Goal: Task Accomplishment & Management: Manage account settings

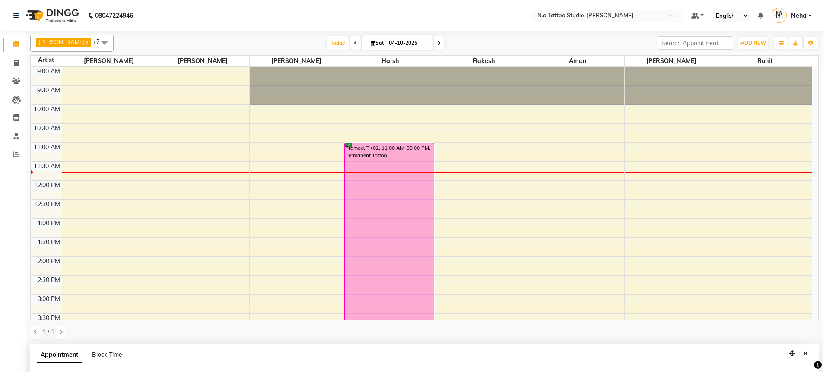
select select "26611"
select select "660"
select select "1982"
select select "tentative"
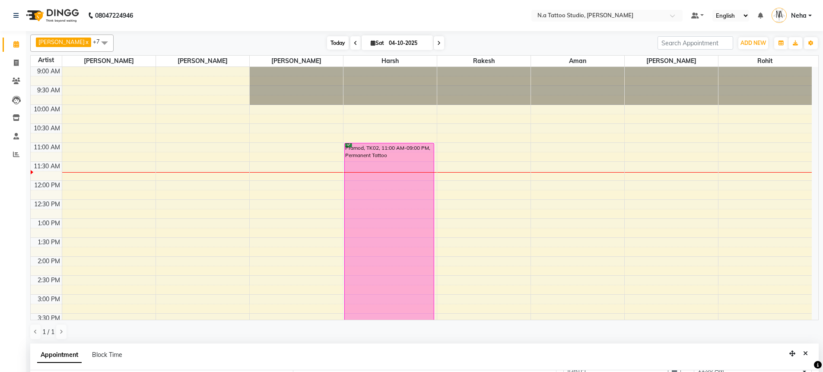
click at [331, 43] on span "Today" at bounding box center [338, 42] width 22 height 13
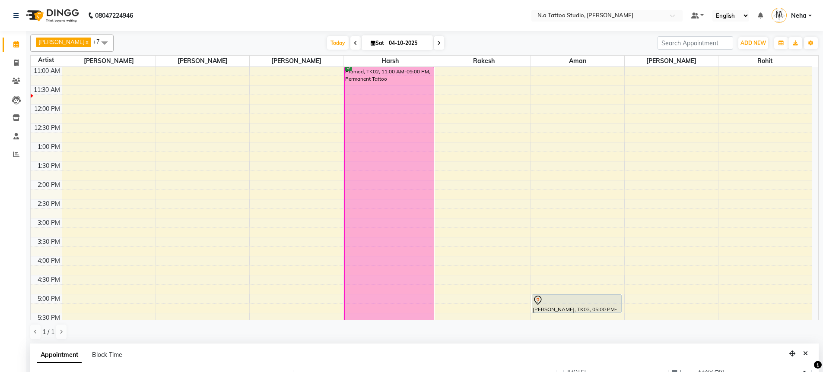
click at [437, 45] on icon at bounding box center [438, 43] width 3 height 5
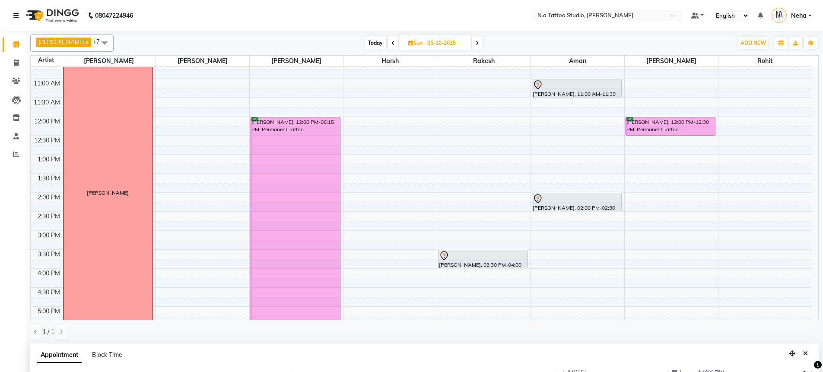
scroll to position [0, 0]
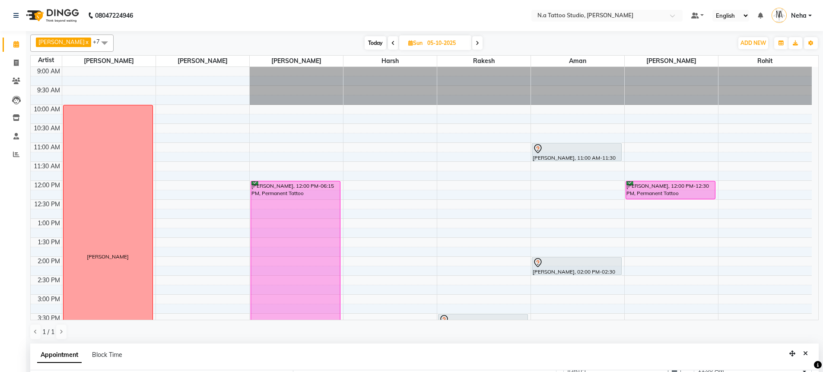
click at [380, 39] on span "Today" at bounding box center [376, 42] width 22 height 13
type input "04-10-2025"
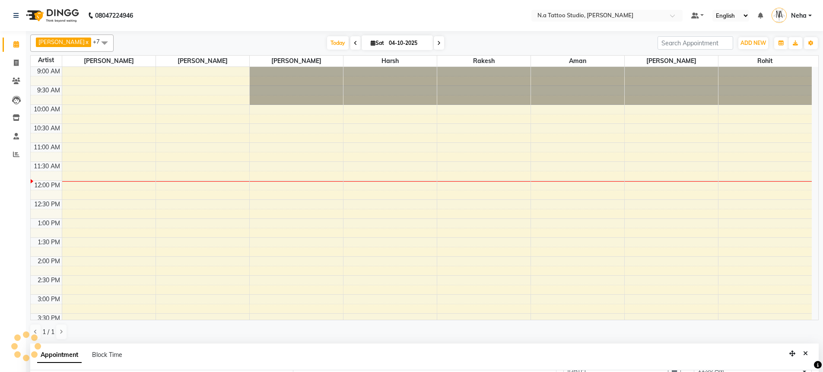
scroll to position [114, 0]
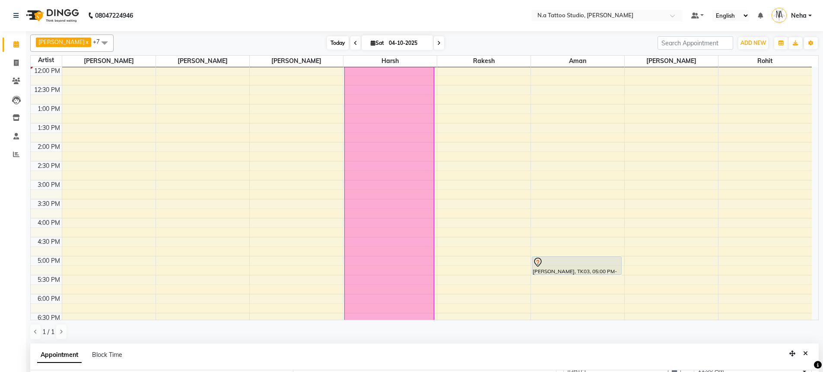
click at [335, 38] on span "Today" at bounding box center [338, 42] width 22 height 13
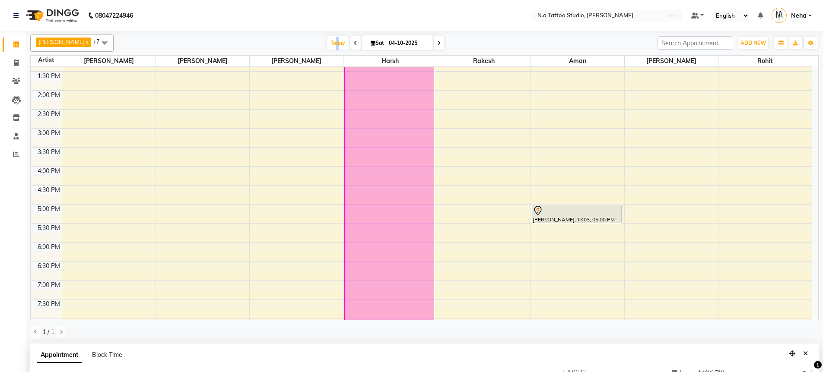
scroll to position [241, 0]
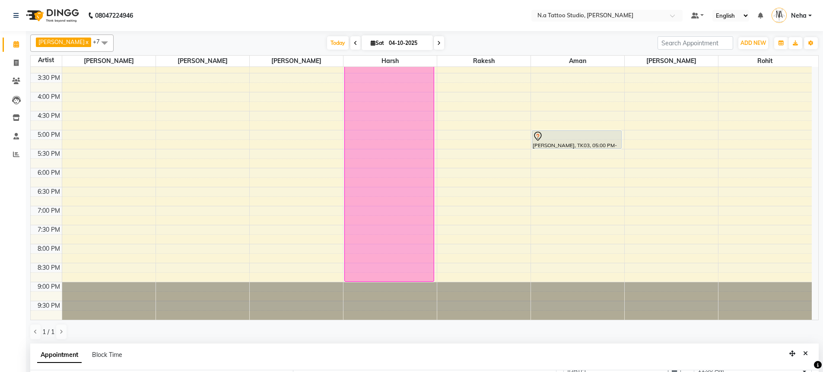
drag, startPoint x: 373, startPoint y: 282, endPoint x: 372, endPoint y: 316, distance: 34.2
click at [369, 326] on div "Abhishek Ahuja x Megha Ahuja x Rohan x Harsh x Rakesh x Aman x Mayank Chopra x …" at bounding box center [424, 187] width 788 height 313
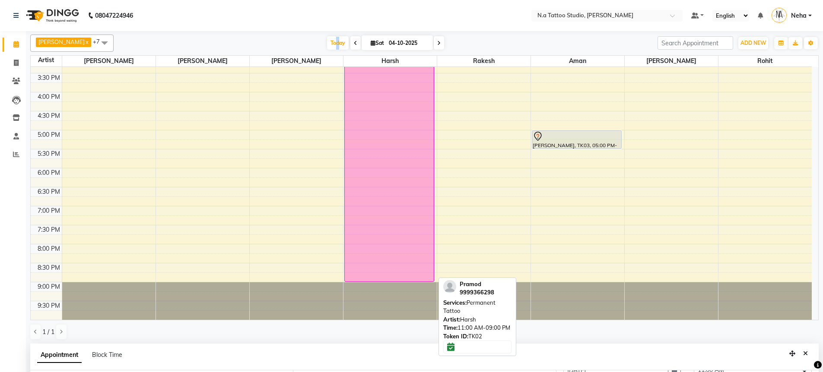
scroll to position [0, 0]
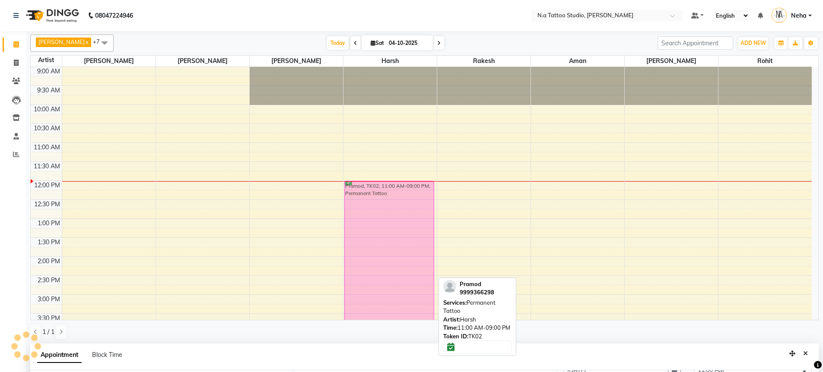
drag, startPoint x: 380, startPoint y: 243, endPoint x: 377, endPoint y: 275, distance: 32.1
click at [377, 275] on div "Pramod, TK02, 11:00 AM-09:00 PM, Permanent Tattoo Pramod, TK02, 11:00 AM-09:00 …" at bounding box center [389, 314] width 93 height 494
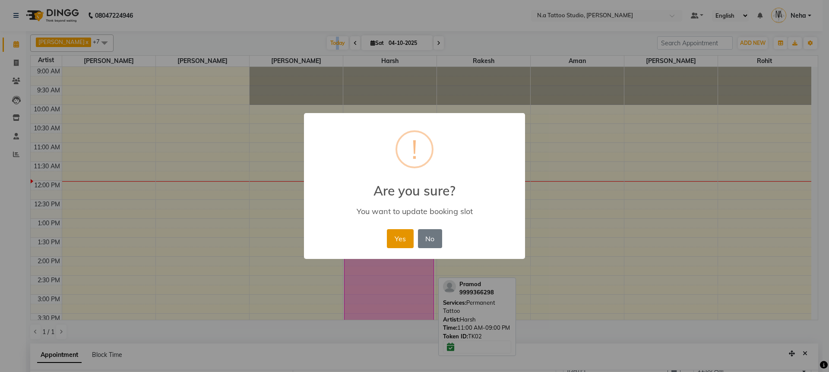
click at [405, 238] on button "Yes" at bounding box center [400, 238] width 26 height 19
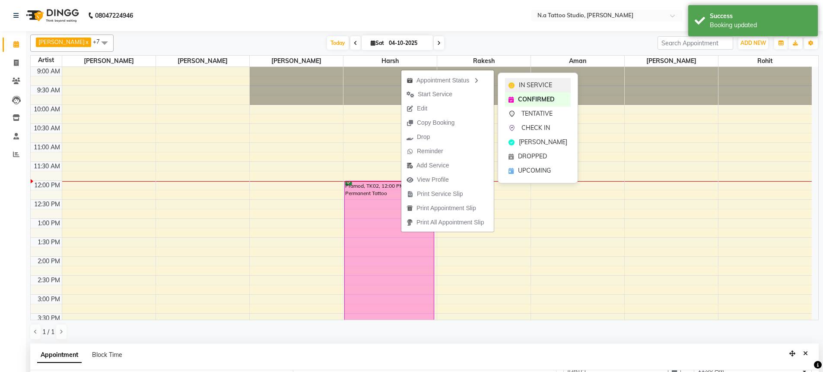
click at [528, 84] on span "IN SERVICE" at bounding box center [535, 85] width 33 height 9
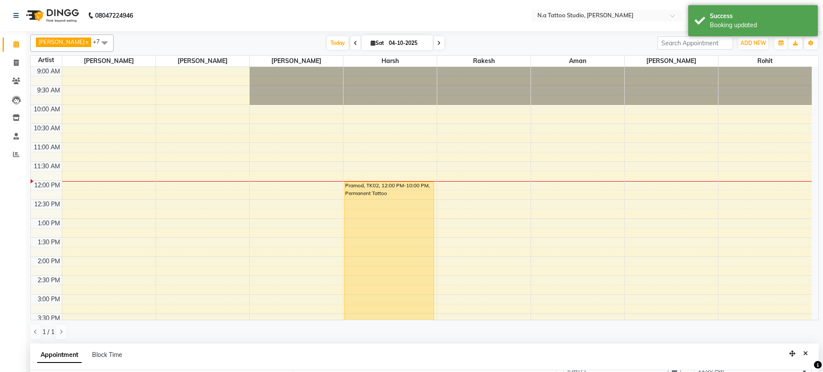
click at [364, 256] on div "Pramod, TK02, 12:00 PM-10:00 PM, Permanent Tattoo" at bounding box center [389, 370] width 89 height 378
click at [365, 255] on div "Pramod, TK02, 12:00 PM-10:00 PM, Permanent Tattoo" at bounding box center [389, 370] width 89 height 378
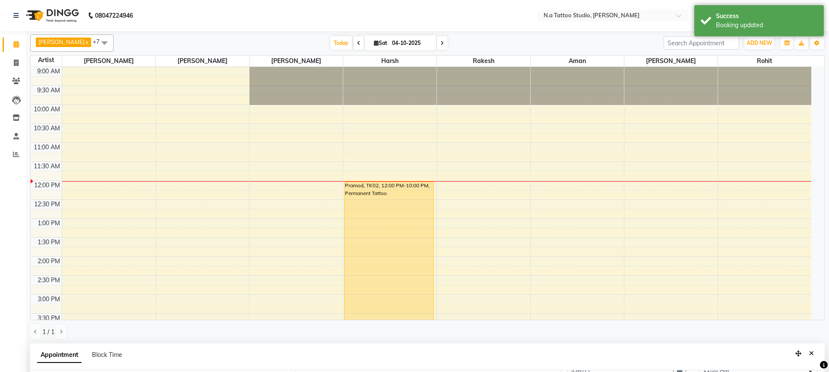
select select "1"
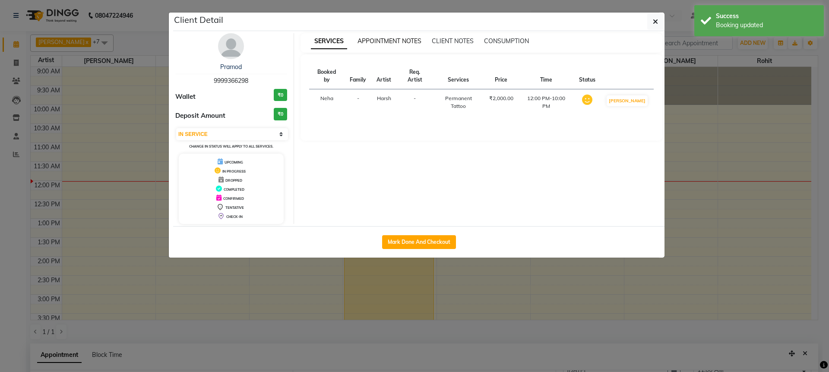
click at [386, 39] on span "APPOINTMENT NOTES" at bounding box center [390, 41] width 64 height 8
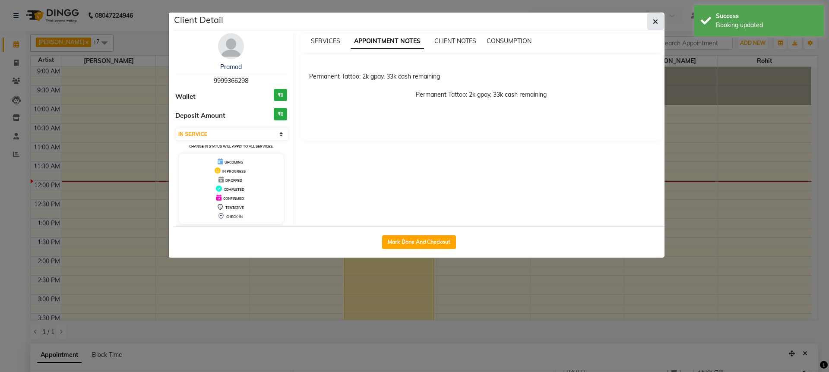
click at [657, 18] on icon "button" at bounding box center [655, 21] width 5 height 7
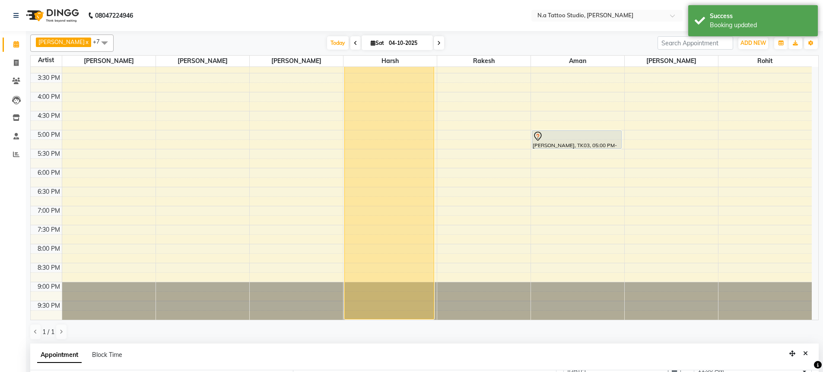
scroll to position [241, 0]
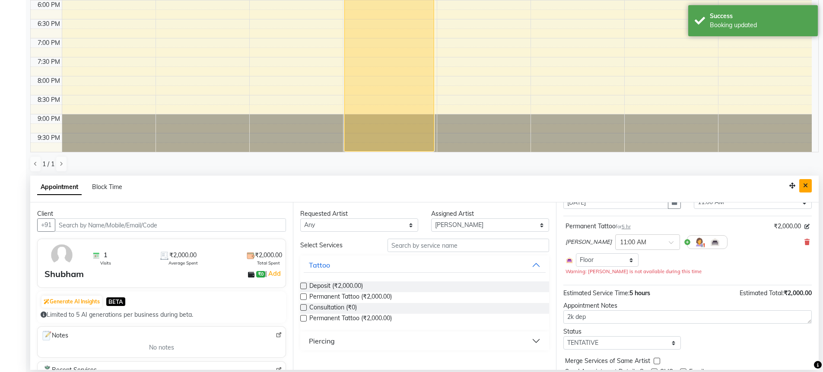
click at [808, 188] on button "Close" at bounding box center [805, 185] width 13 height 13
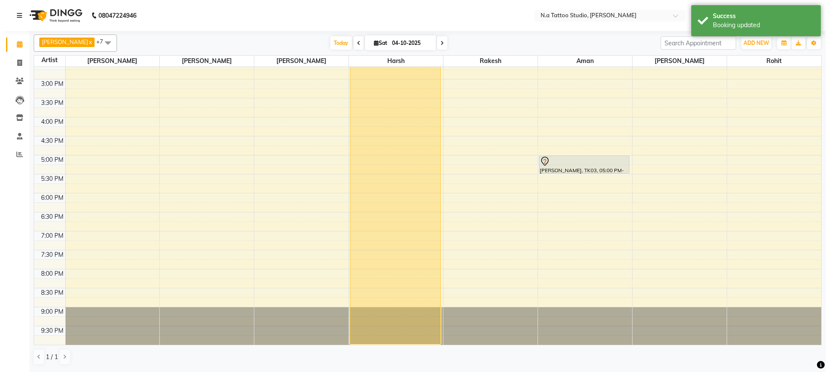
scroll to position [216, 0]
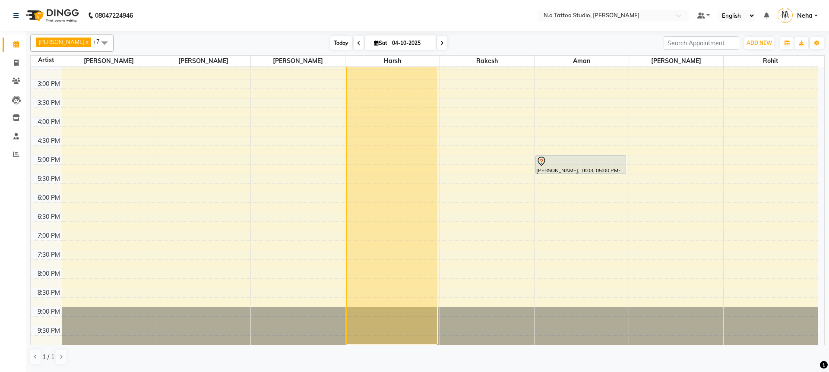
click at [338, 45] on span "Today" at bounding box center [341, 42] width 22 height 13
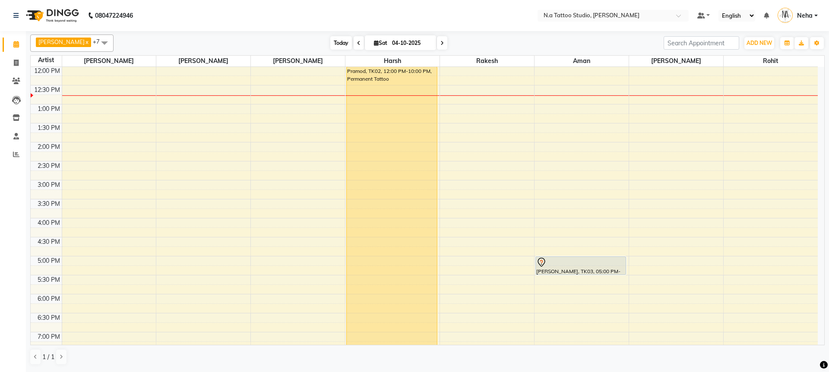
click at [342, 42] on span "Today" at bounding box center [341, 42] width 22 height 13
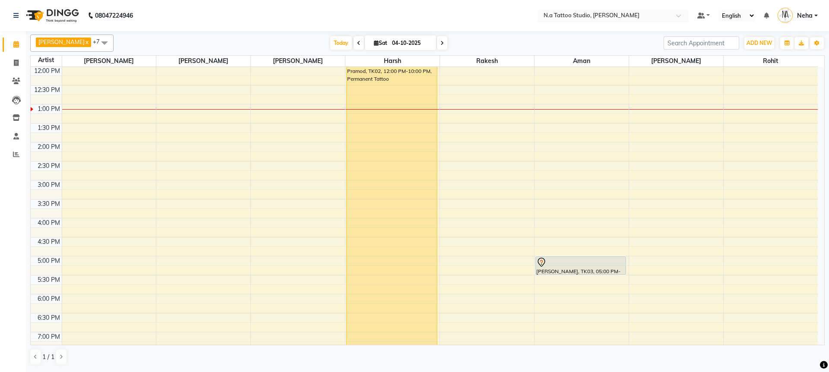
drag, startPoint x: 585, startPoint y: 11, endPoint x: 582, endPoint y: 15, distance: 5.2
click at [585, 11] on div "× N.a Tattoo Studio, Karol Bagh" at bounding box center [592, 15] width 96 height 9
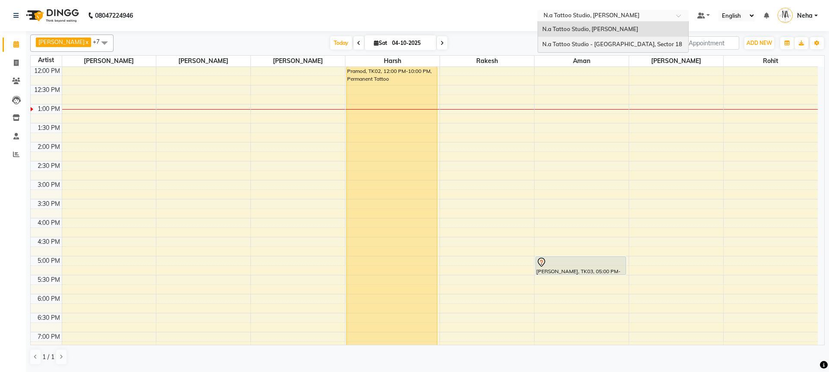
click at [584, 41] on span "N.a Tattoo Studio - [GEOGRAPHIC_DATA], Sector 18" at bounding box center [613, 44] width 140 height 7
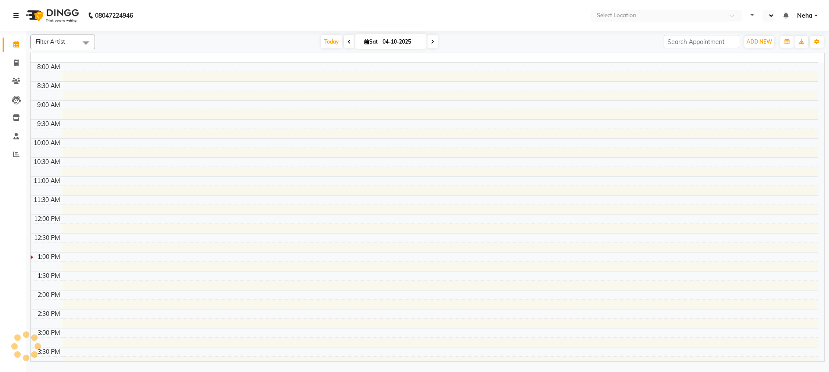
select select "en"
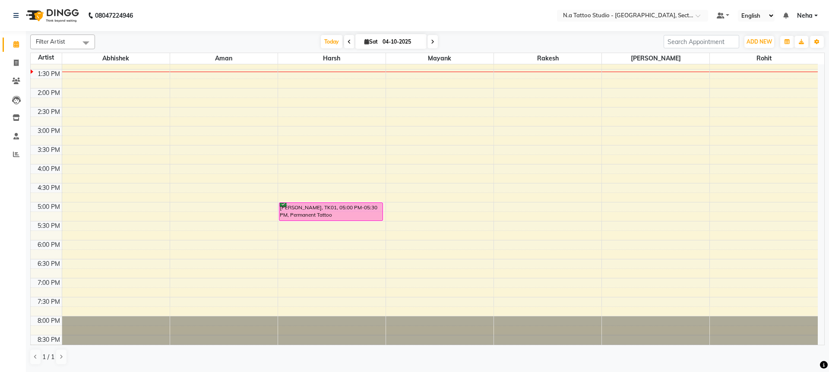
scroll to position [213, 0]
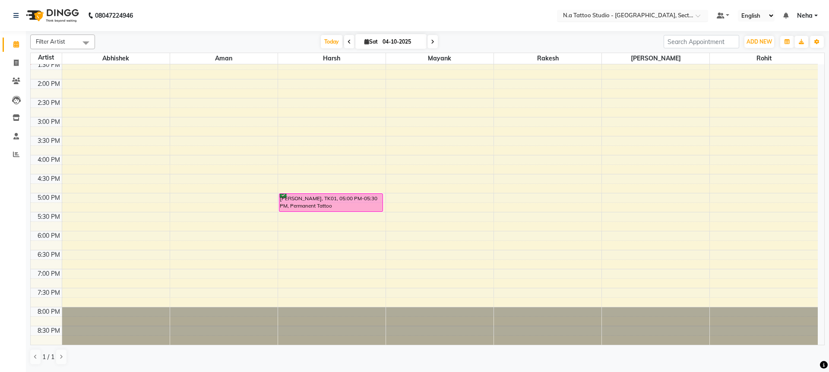
click at [598, 16] on input "text" at bounding box center [624, 16] width 125 height 9
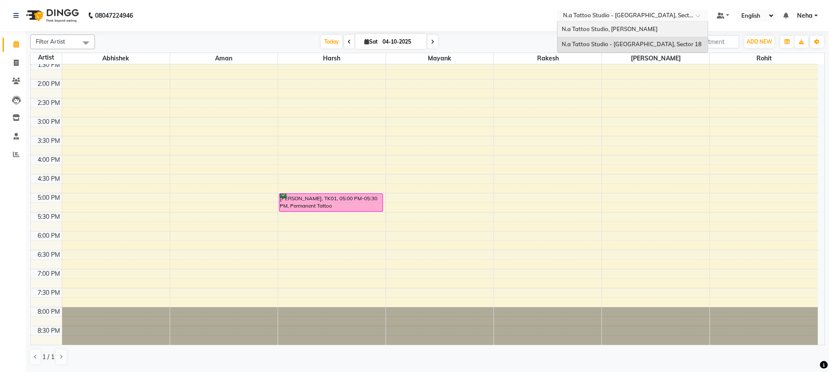
click at [598, 28] on span "N.a Tattoo Studio, [PERSON_NAME]" at bounding box center [610, 28] width 96 height 7
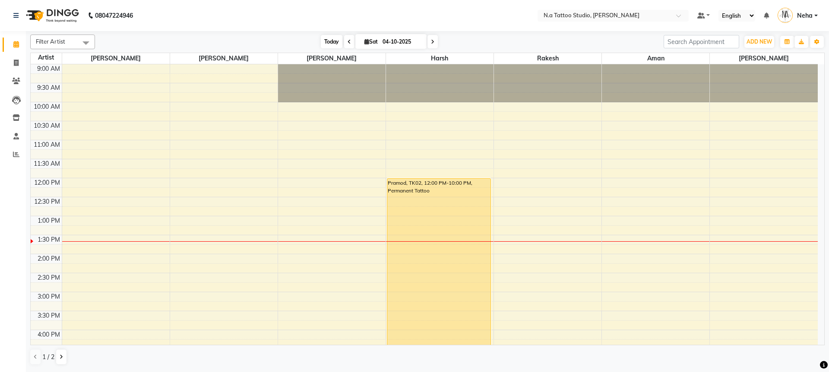
click at [331, 43] on span "Today" at bounding box center [332, 41] width 22 height 13
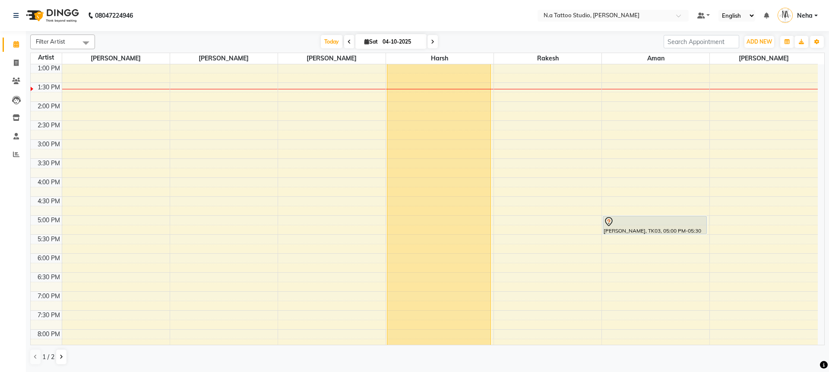
click at [64, 48] on span "Filter Artist" at bounding box center [62, 42] width 65 height 15
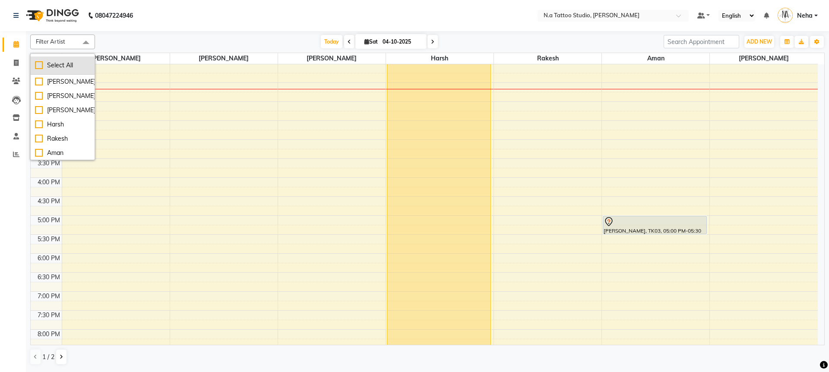
click at [67, 60] on li "Select All" at bounding box center [63, 66] width 64 height 18
checkbox input "true"
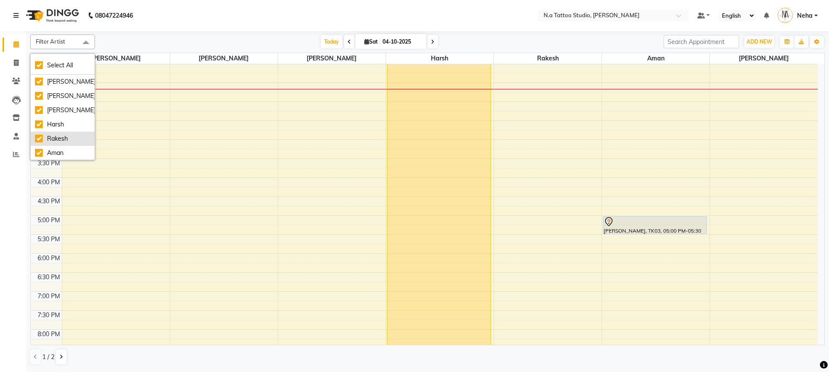
checkbox input "true"
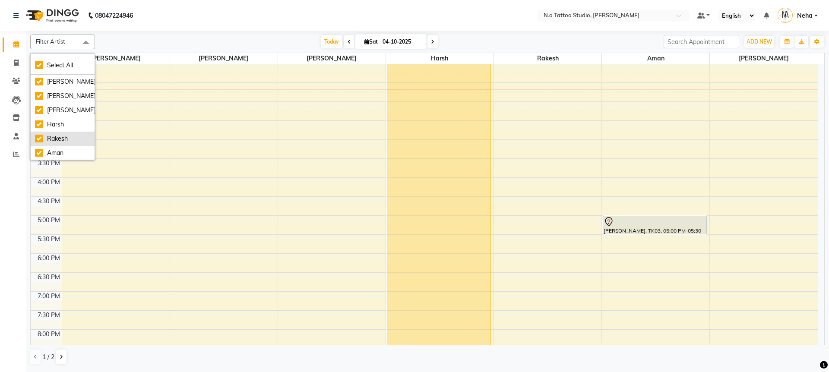
checkbox input "true"
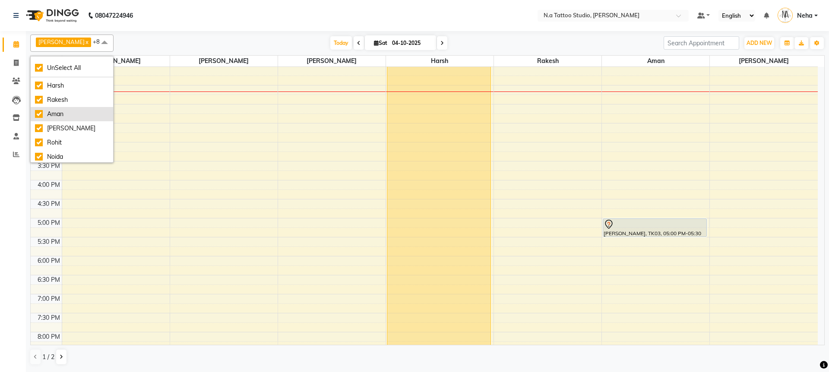
scroll to position [43, 0]
click at [67, 157] on div "Noida" at bounding box center [72, 155] width 74 height 9
checkbox input "false"
click at [339, 34] on div "Abhishek Ahuja x Megha Ahuja x Rohan x Harsh x Rakesh x Aman x Mayank Chopra x …" at bounding box center [427, 200] width 795 height 338
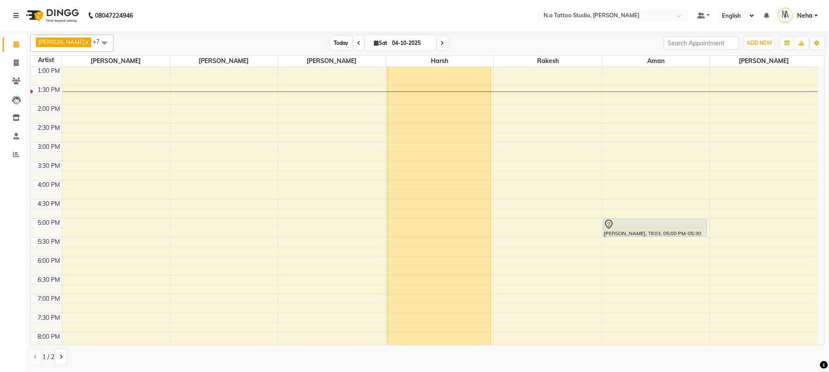
click at [338, 43] on span "Today" at bounding box center [341, 42] width 22 height 13
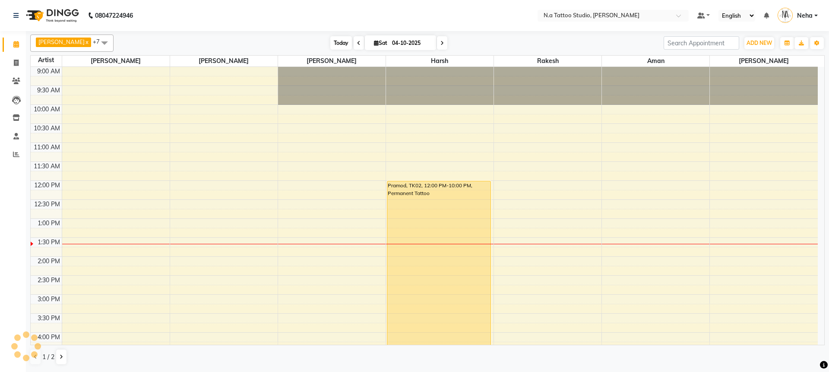
scroll to position [153, 0]
